Goal: Task Accomplishment & Management: Manage account settings

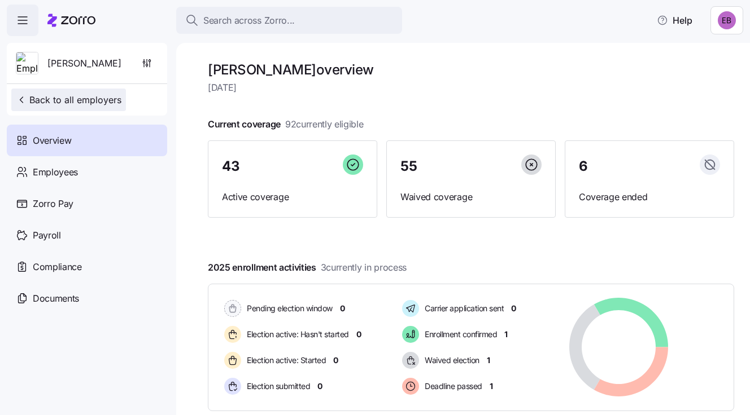
click at [77, 99] on span "Back to all employers" at bounding box center [69, 100] width 106 height 14
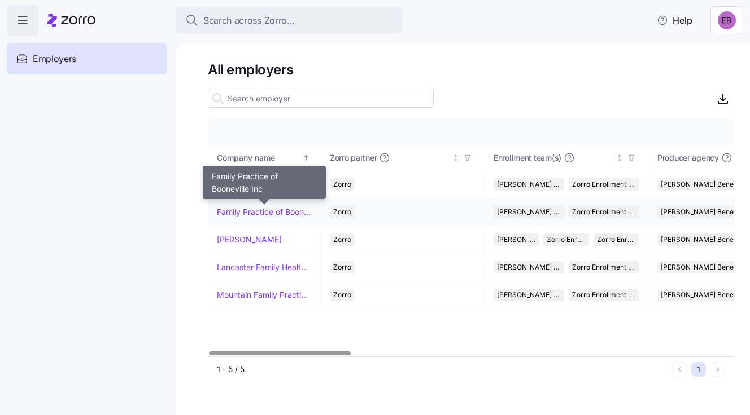
click at [233, 211] on link "Family Practice of Booneville Inc" at bounding box center [264, 212] width 94 height 11
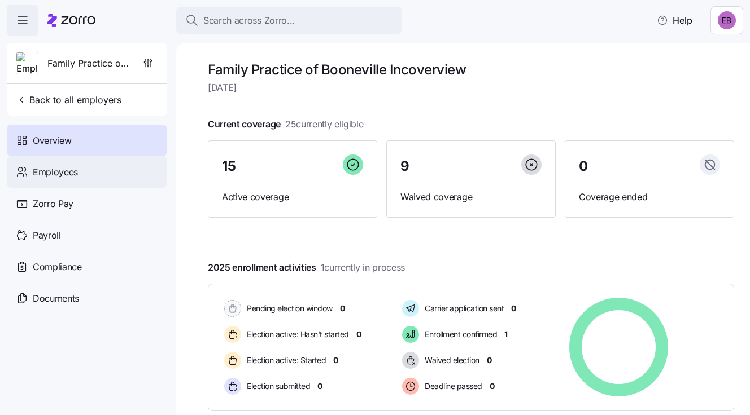
click at [57, 171] on span "Employees" at bounding box center [55, 172] width 45 height 14
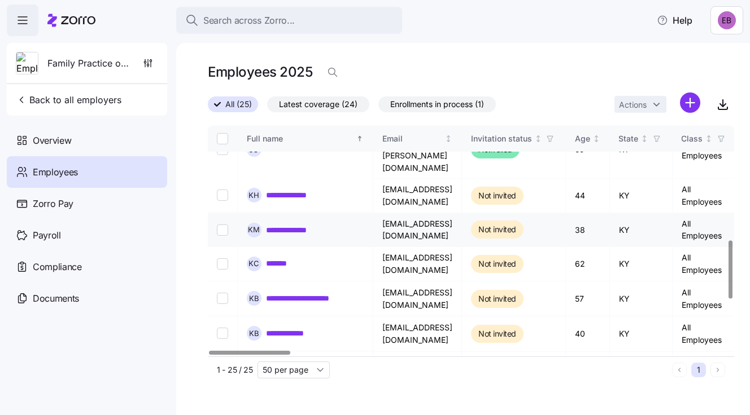
scroll to position [452, 0]
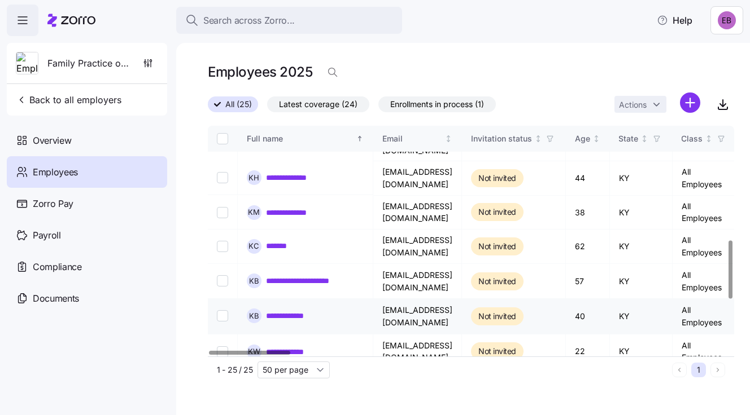
click at [295, 311] on link "**********" at bounding box center [289, 316] width 47 height 11
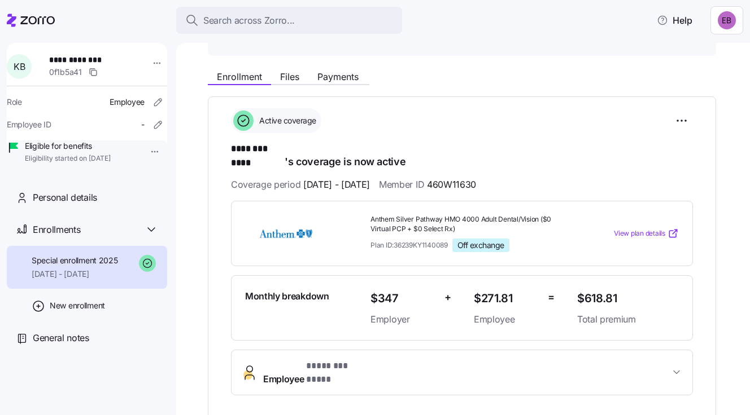
scroll to position [113, 0]
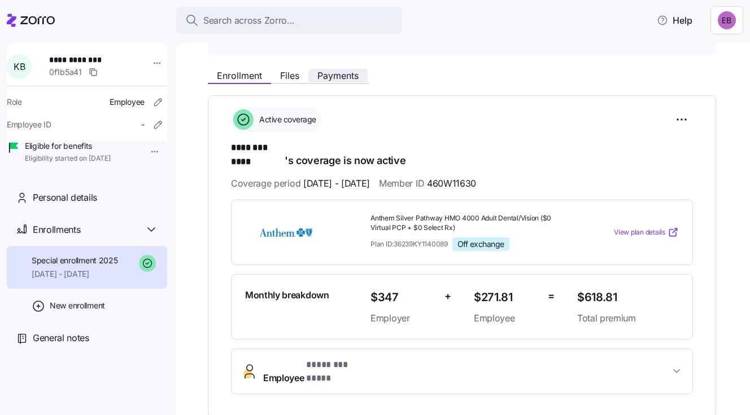
click at [347, 72] on span "Payments" at bounding box center [337, 75] width 41 height 9
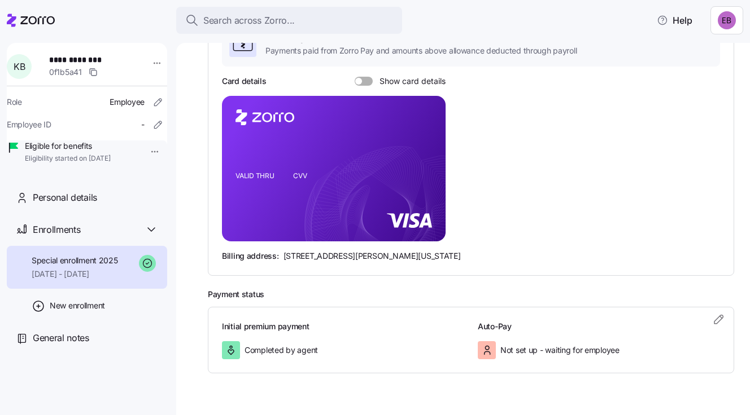
scroll to position [226, 0]
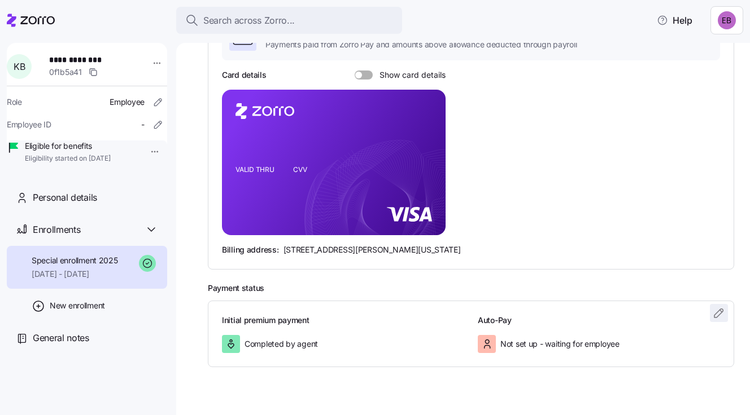
click at [712, 311] on icon "button" at bounding box center [719, 313] width 14 height 14
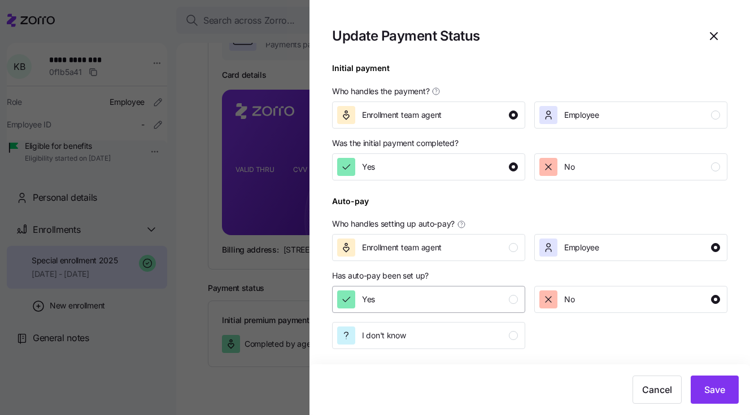
click at [448, 297] on div "Yes" at bounding box center [427, 300] width 181 height 18
click at [710, 385] on span "Save" at bounding box center [714, 390] width 21 height 14
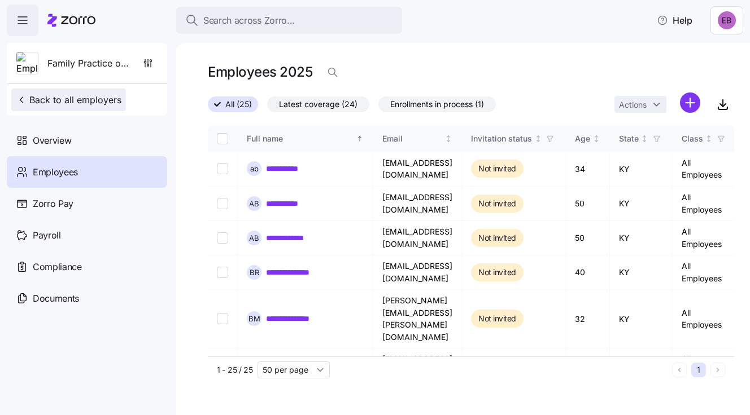
click at [49, 97] on span "Back to all employers" at bounding box center [69, 100] width 106 height 14
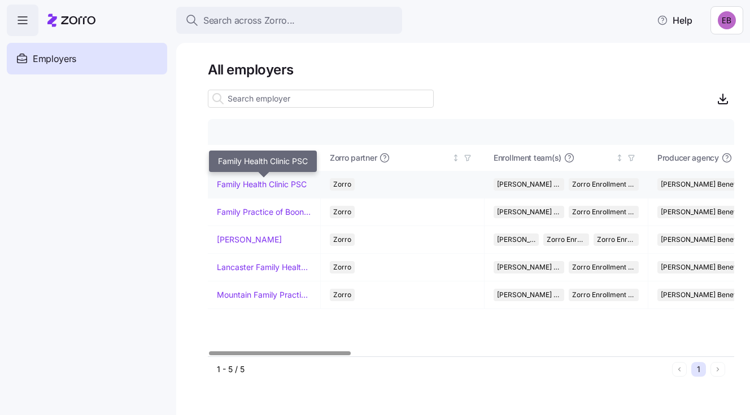
click at [255, 183] on link "Family Health Clinic PSC" at bounding box center [262, 184] width 90 height 11
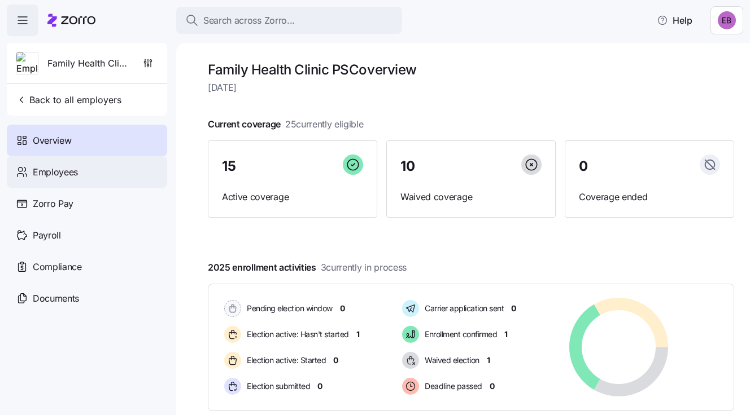
click at [78, 169] on div "Employees" at bounding box center [87, 172] width 160 height 32
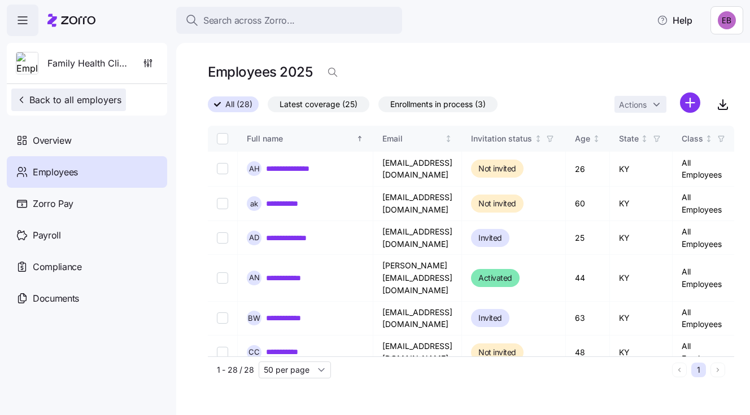
click at [58, 97] on span "Back to all employers" at bounding box center [69, 100] width 106 height 14
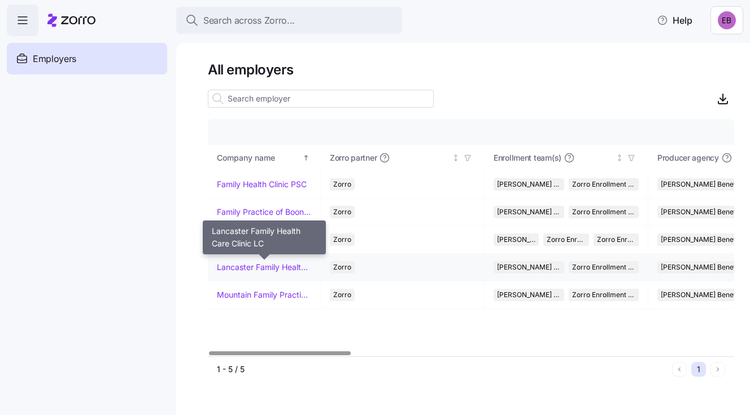
click at [243, 264] on link "Lancaster Family Health Care Clinic LC" at bounding box center [264, 267] width 94 height 11
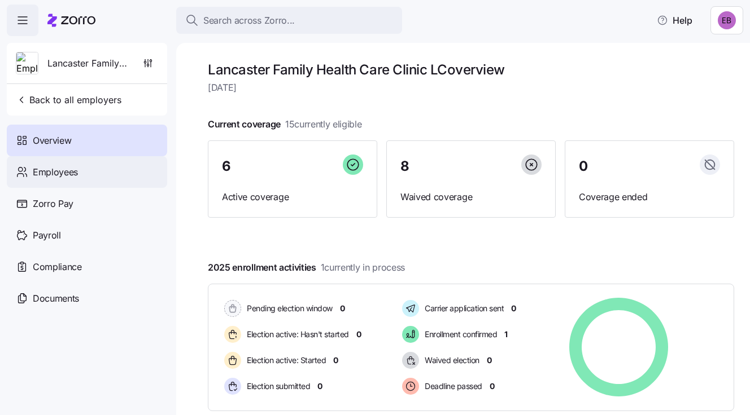
click at [38, 170] on span "Employees" at bounding box center [55, 172] width 45 height 14
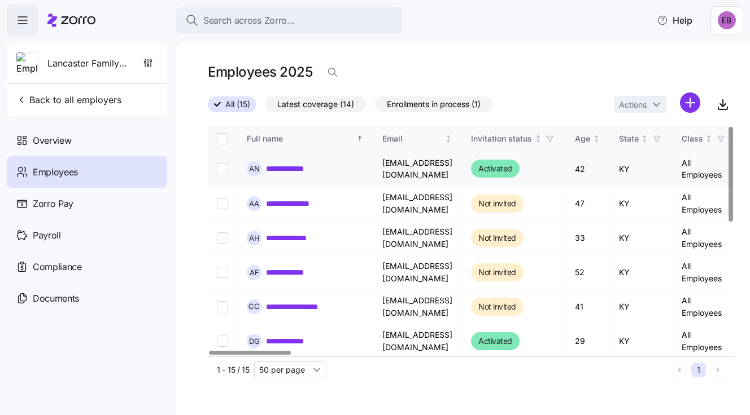
click at [273, 167] on link "**********" at bounding box center [291, 168] width 50 height 11
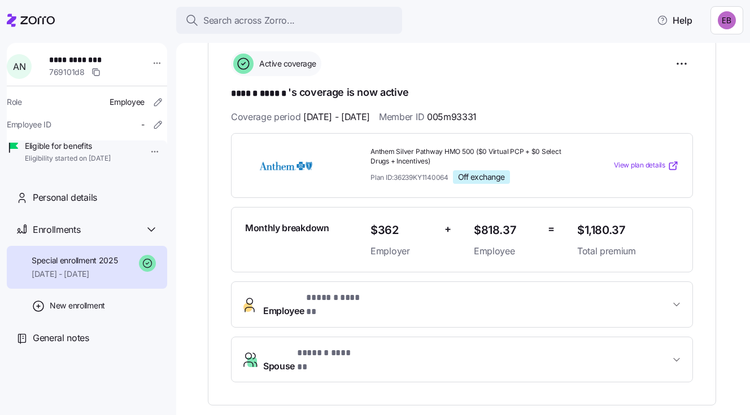
scroll to position [113, 0]
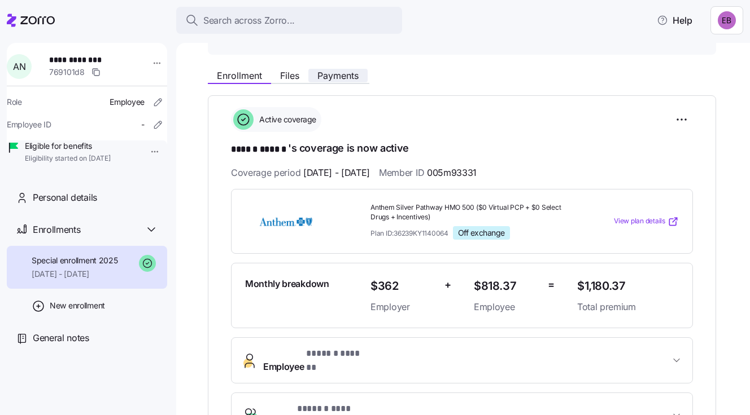
click at [334, 71] on span "Payments" at bounding box center [337, 75] width 41 height 9
